Goal: Find specific page/section: Find specific page/section

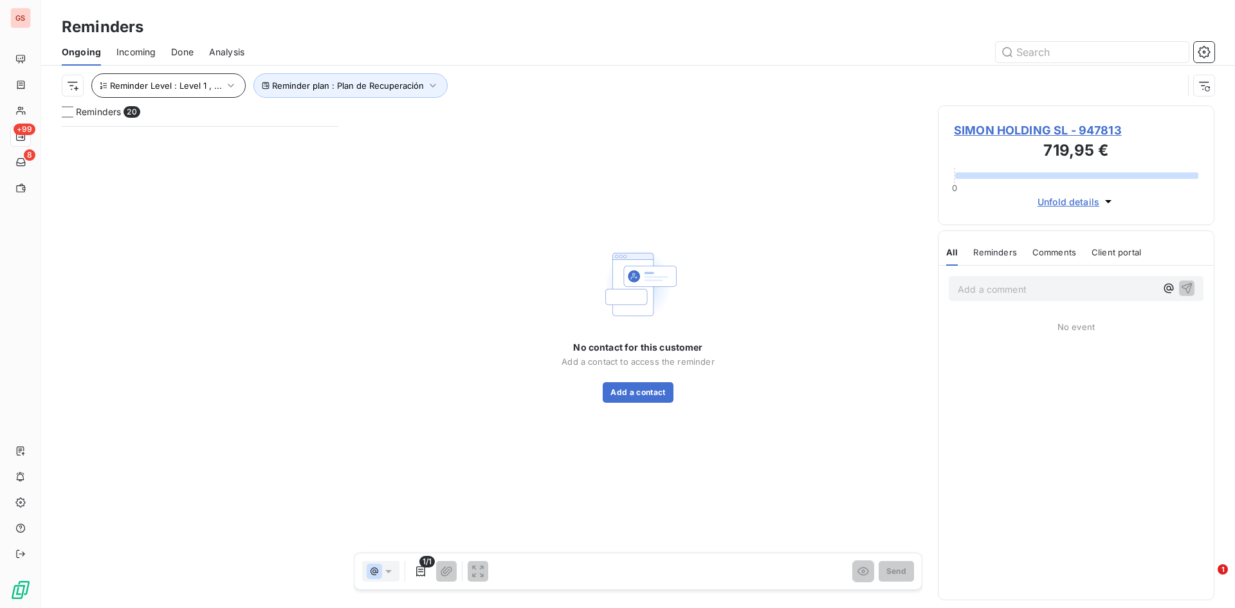
scroll to position [472, 267]
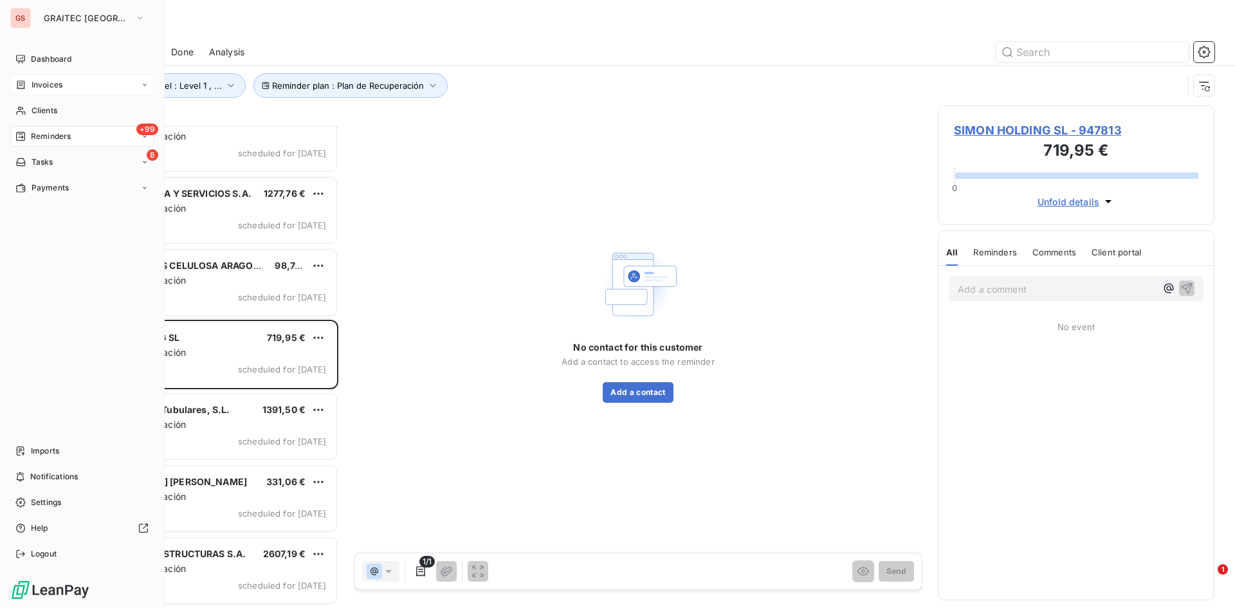
click at [36, 91] on div "Invoices" at bounding box center [81, 85] width 143 height 21
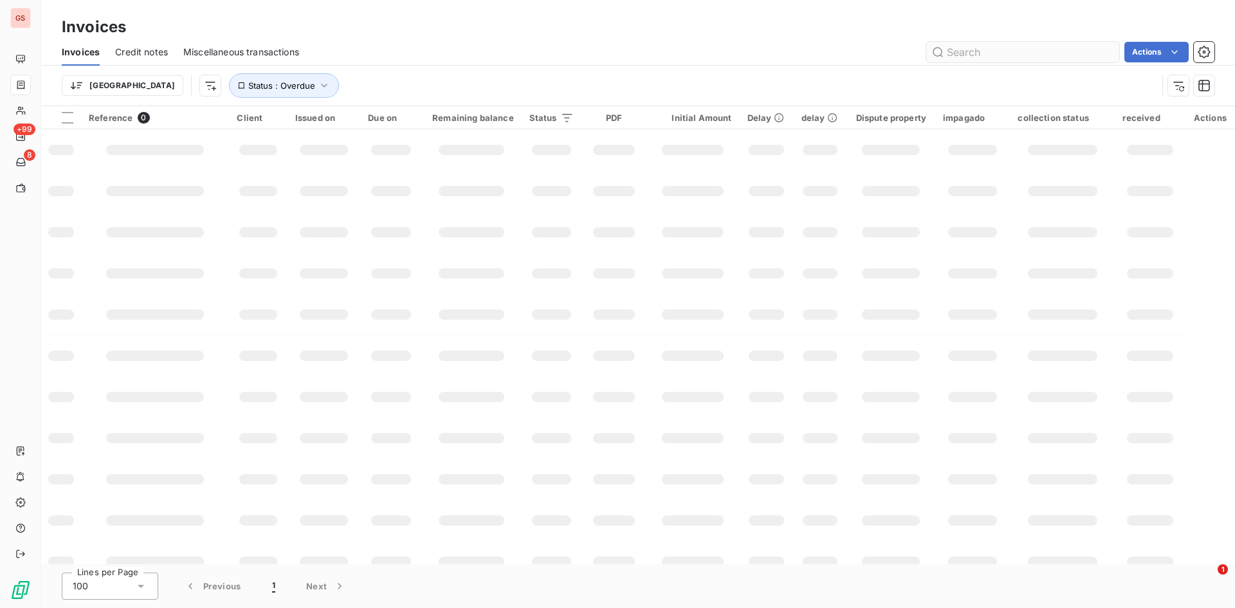
click at [1053, 50] on input "text" at bounding box center [1022, 52] width 193 height 21
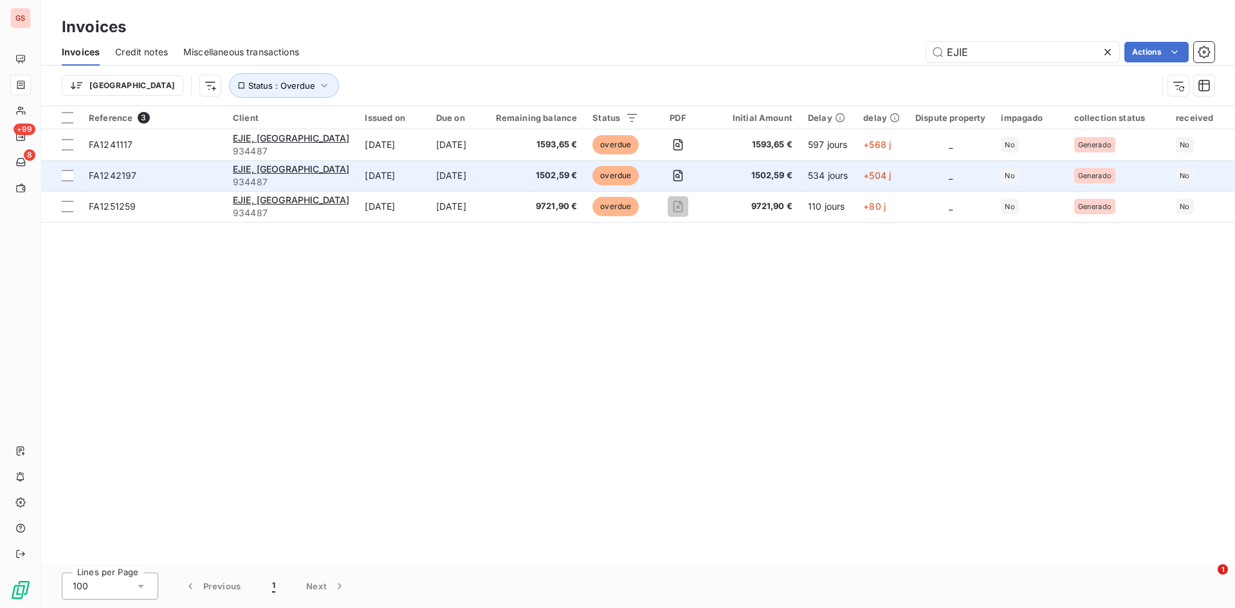
type input "EJIE"
click at [357, 178] on td "[DATE]" at bounding box center [392, 175] width 71 height 31
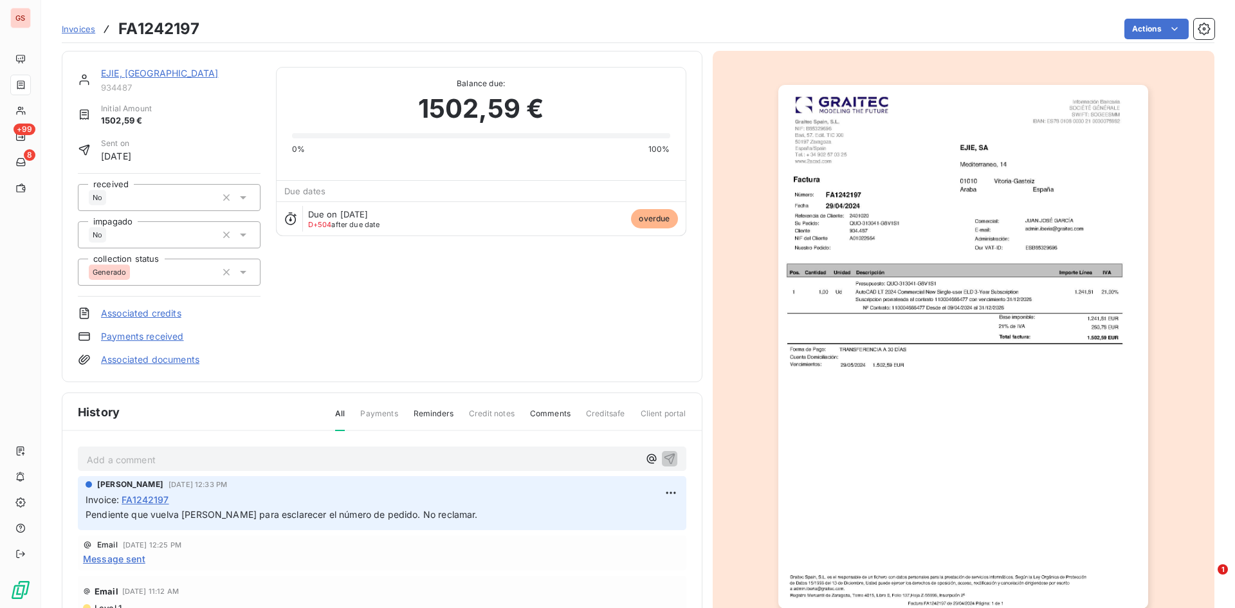
scroll to position [2, 0]
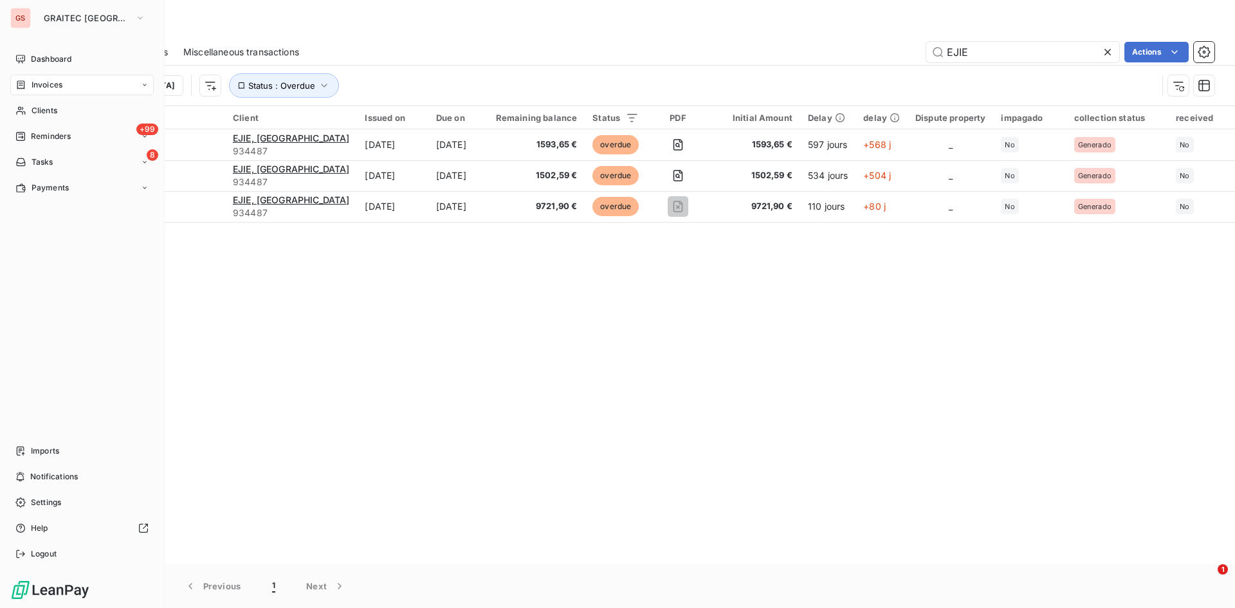
click at [36, 62] on span "Dashboard" at bounding box center [51, 59] width 41 height 12
